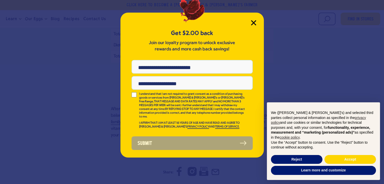
click at [253, 24] on icon "Close Modal" at bounding box center [253, 22] width 5 height 5
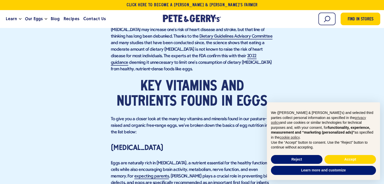
scroll to position [802, 0]
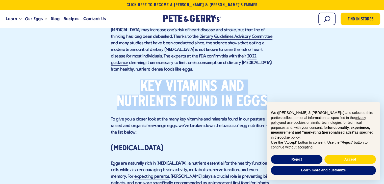
drag, startPoint x: 140, startPoint y: 55, endPoint x: 271, endPoint y: 74, distance: 132.6
click at [271, 79] on h2 "Key vitamins and nutrients found in eggs" at bounding box center [192, 94] width 162 height 30
copy h2 "Key vitamins and nutrients found in eggs"
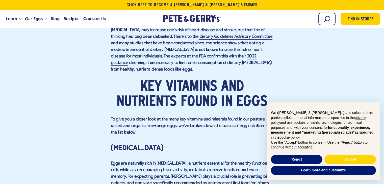
click at [192, 143] on h3 "[MEDICAL_DATA]" at bounding box center [192, 148] width 162 height 11
click at [312, 160] on button "Reject" at bounding box center [296, 159] width 51 height 9
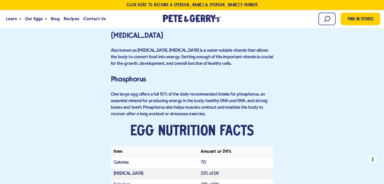
scroll to position [1038, 0]
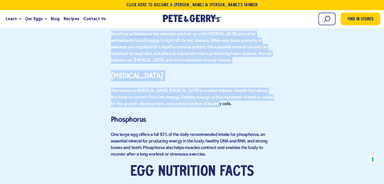
drag, startPoint x: 111, startPoint y: 119, endPoint x: 222, endPoint y: 64, distance: 123.7
copy div "Loremip Dolo sit ametconse adip el seddoei, t incididu utlaboree dol mag aliqua…"
